Goal: Navigation & Orientation: Understand site structure

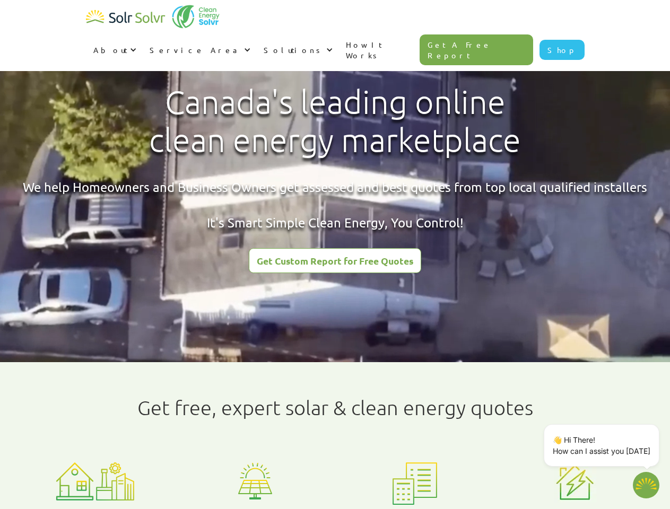
click at [127, 45] on div "About" at bounding box center [110, 50] width 34 height 11
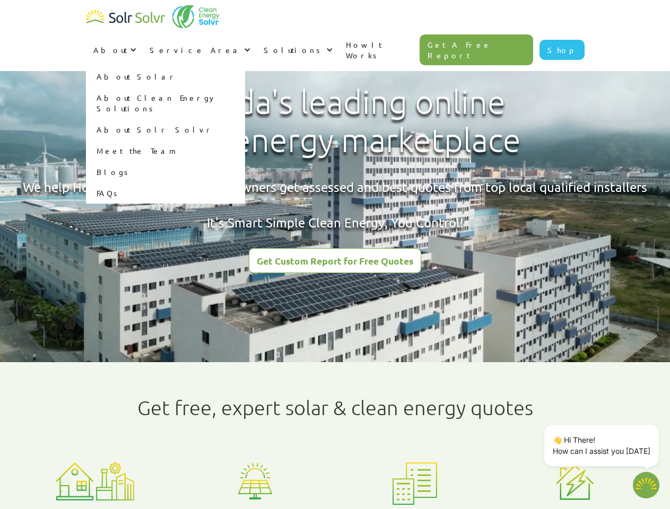
click at [241, 45] on div "Service Area" at bounding box center [196, 50] width 92 height 11
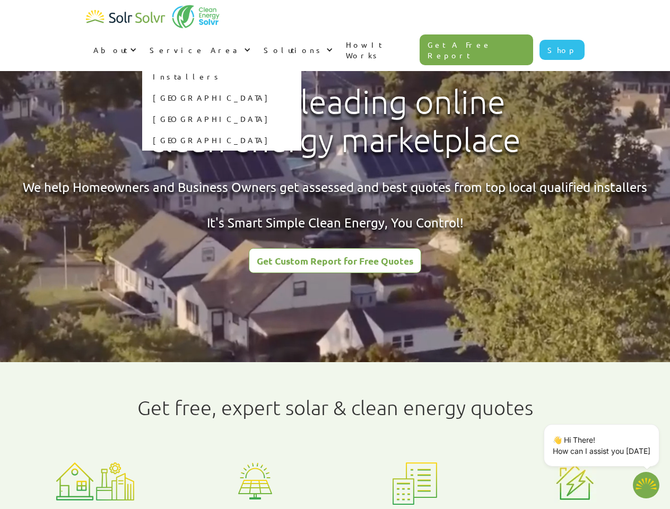
click at [323, 45] on div "Solutions" at bounding box center [294, 50] width 60 height 11
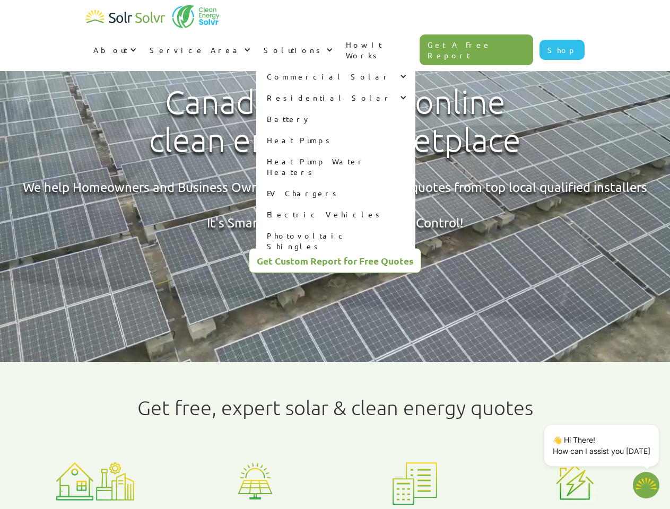
click at [603, 445] on p "👋 Hi There! How can I assist you [DATE]" at bounding box center [601, 445] width 98 height 22
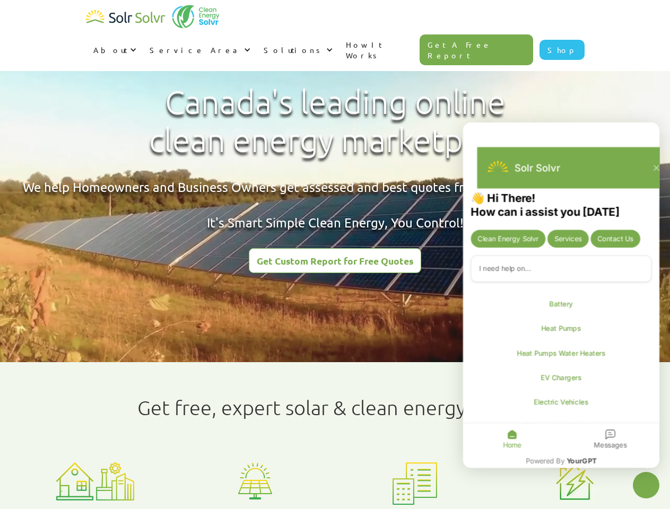
click at [657, 426] on div "👋 Hi There! How can i assist you [DATE] Clean Energy Solvr Services Contact Us …" at bounding box center [561, 321] width 196 height 261
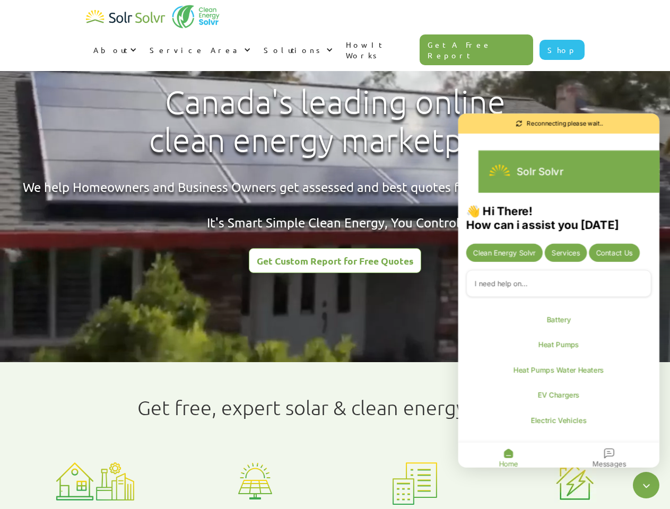
click at [646, 485] on icon "Close chatbot widget" at bounding box center [646, 485] width 14 height 14
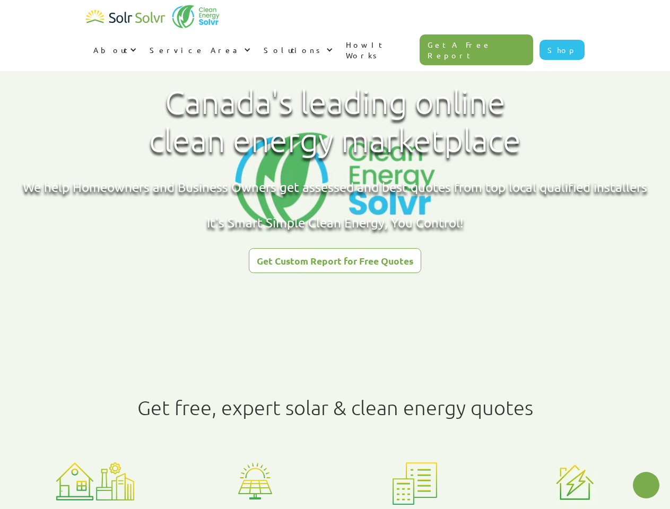
click at [265, 508] on html "About About Solar About Clean Energy Solutions About Solr Solvr Meet the Team B…" at bounding box center [335, 254] width 670 height 509
type textarea "x"
